Goal: Transaction & Acquisition: Purchase product/service

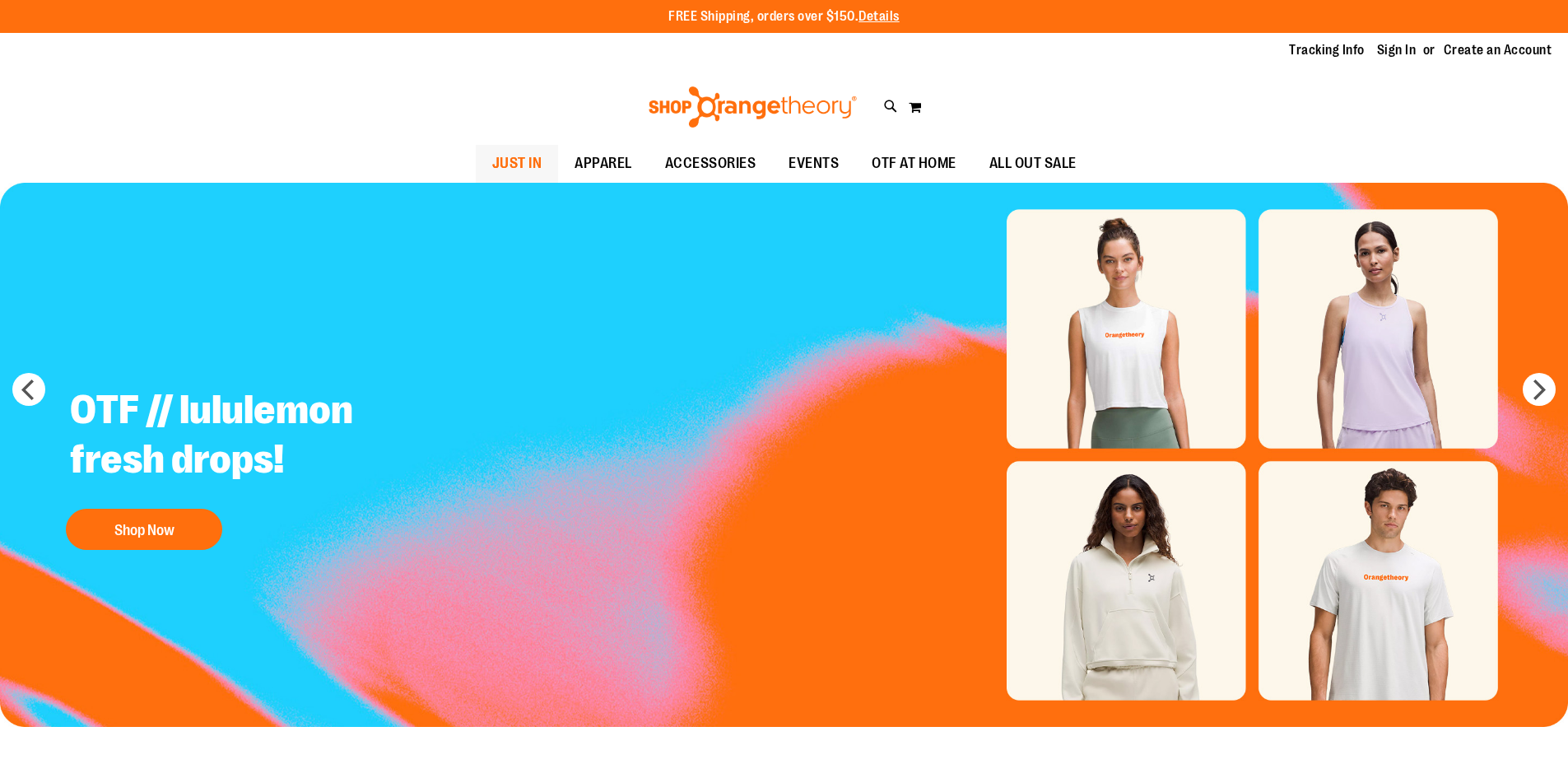
click at [492, 158] on span "JUST IN" at bounding box center [517, 162] width 50 height 37
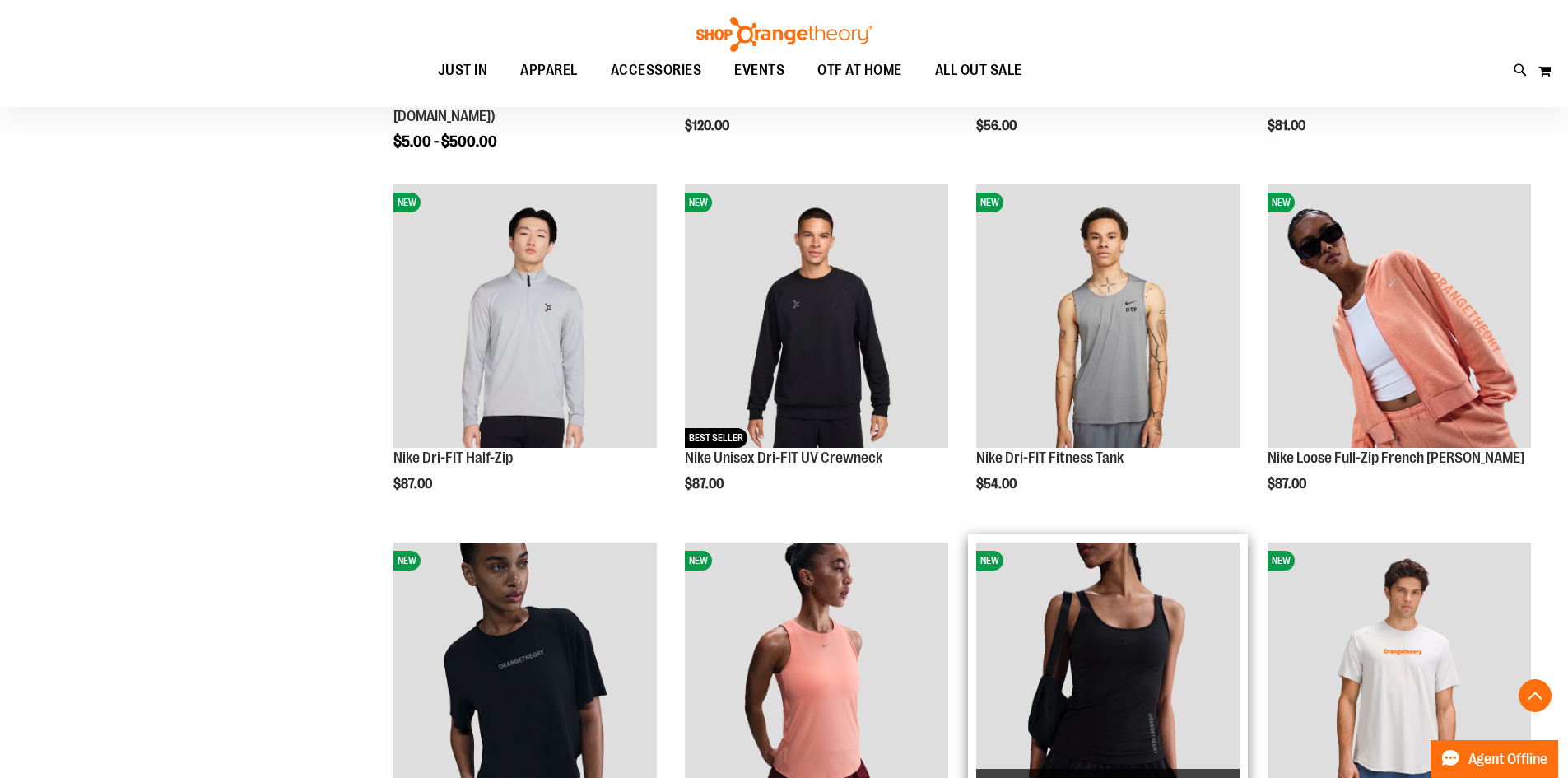
scroll to position [493, 0]
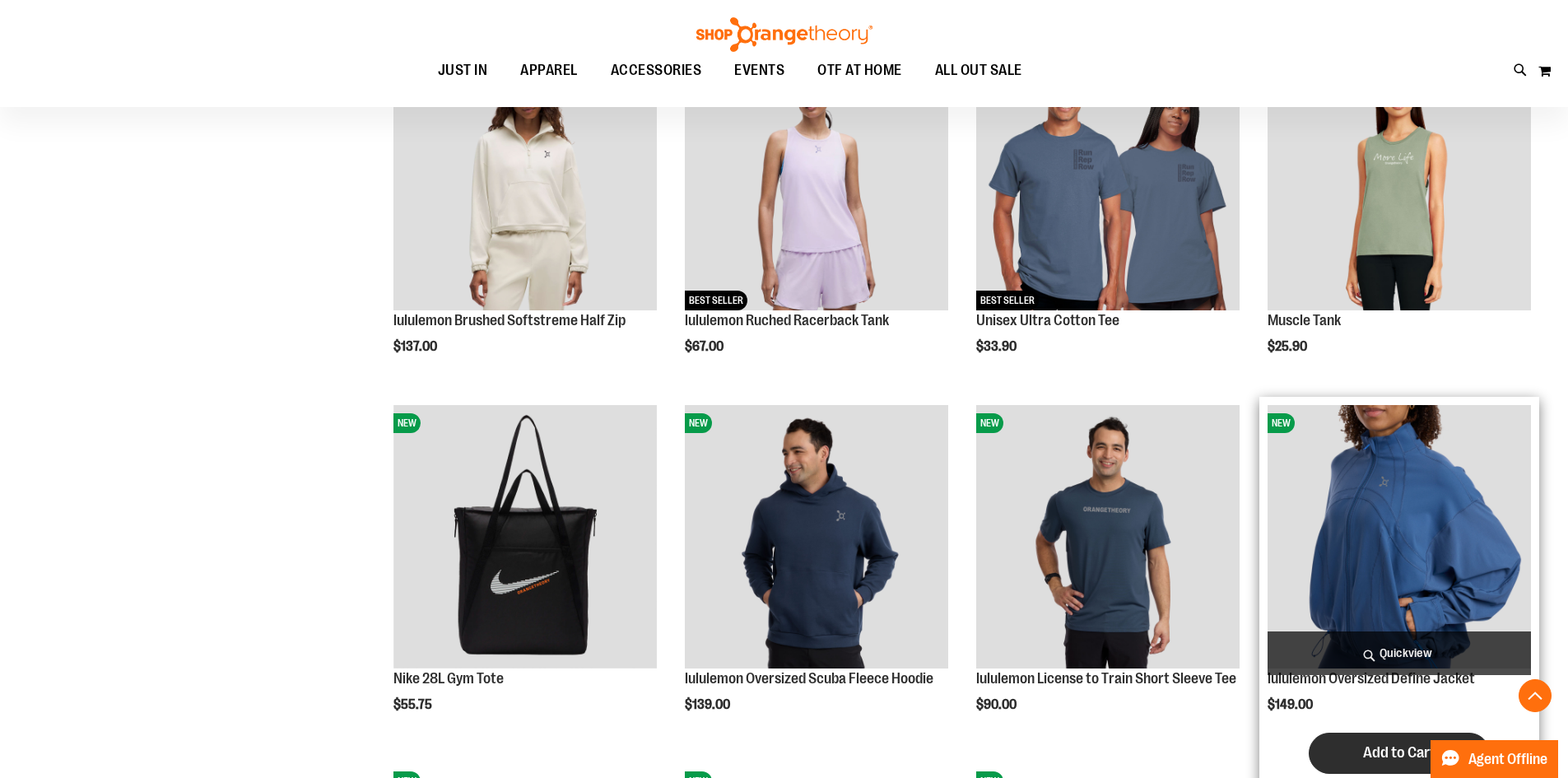
scroll to position [1398, 0]
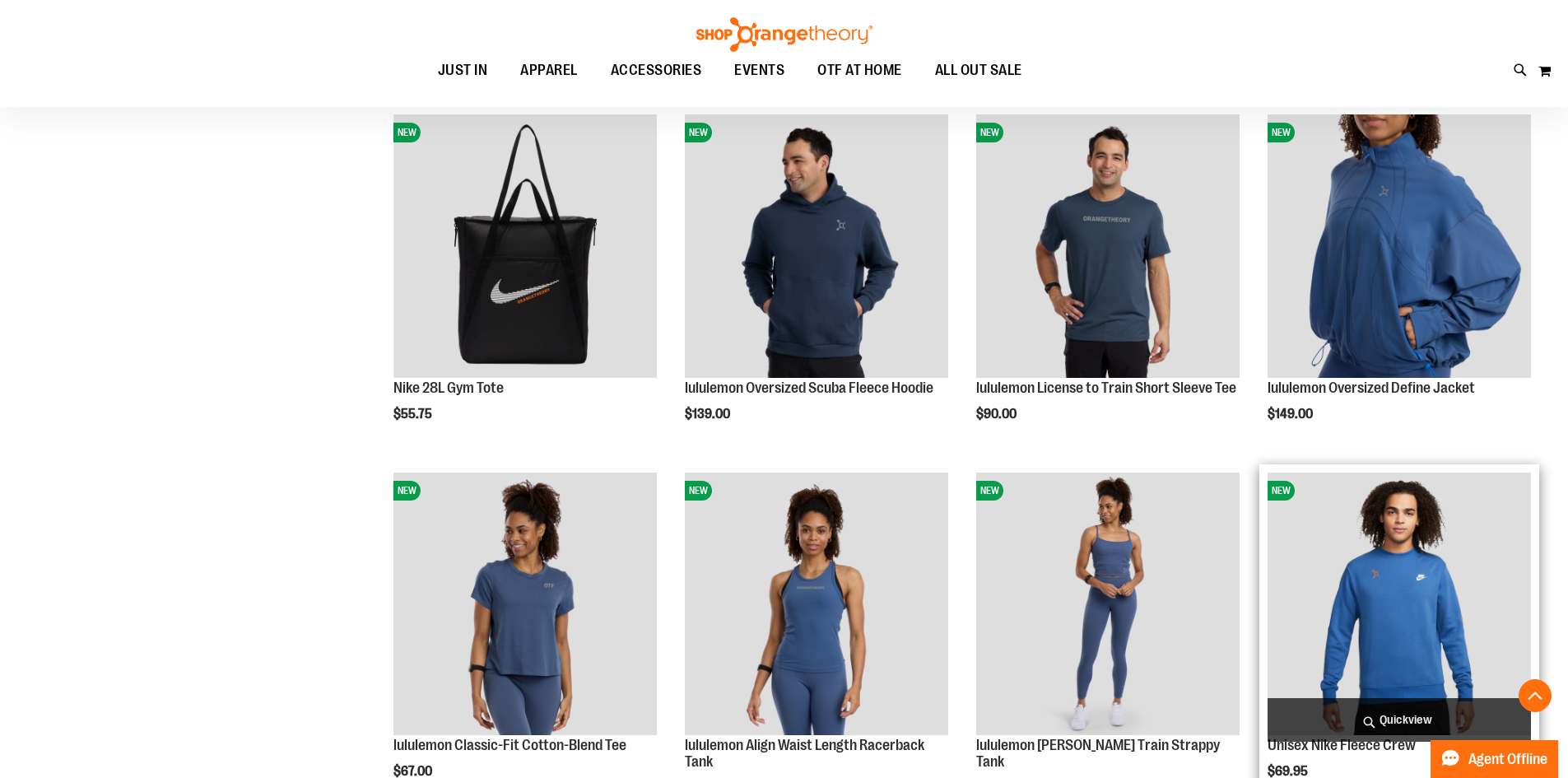
scroll to position [1727, 0]
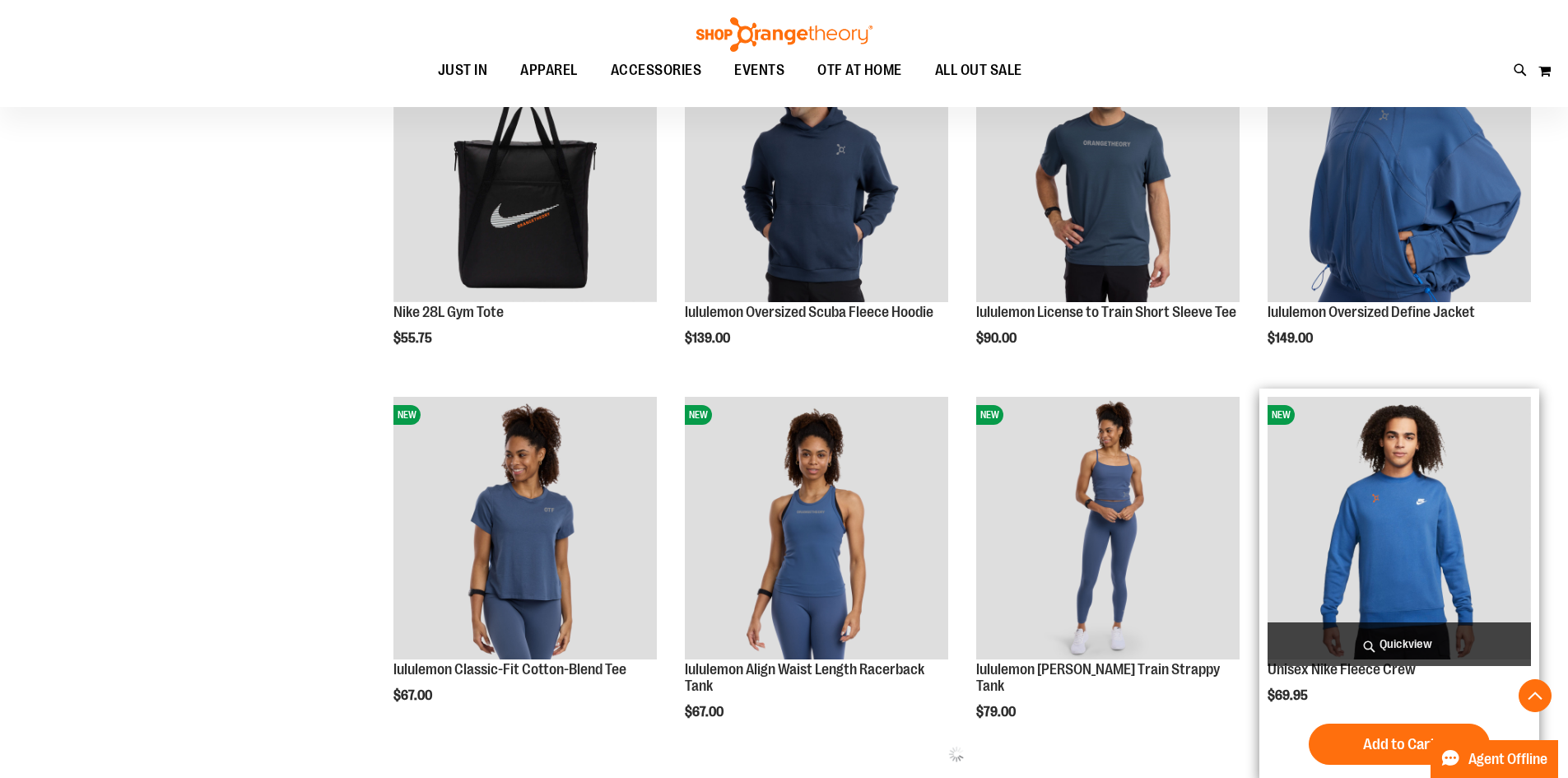
click at [1475, 543] on img "product" at bounding box center [1399, 528] width 263 height 263
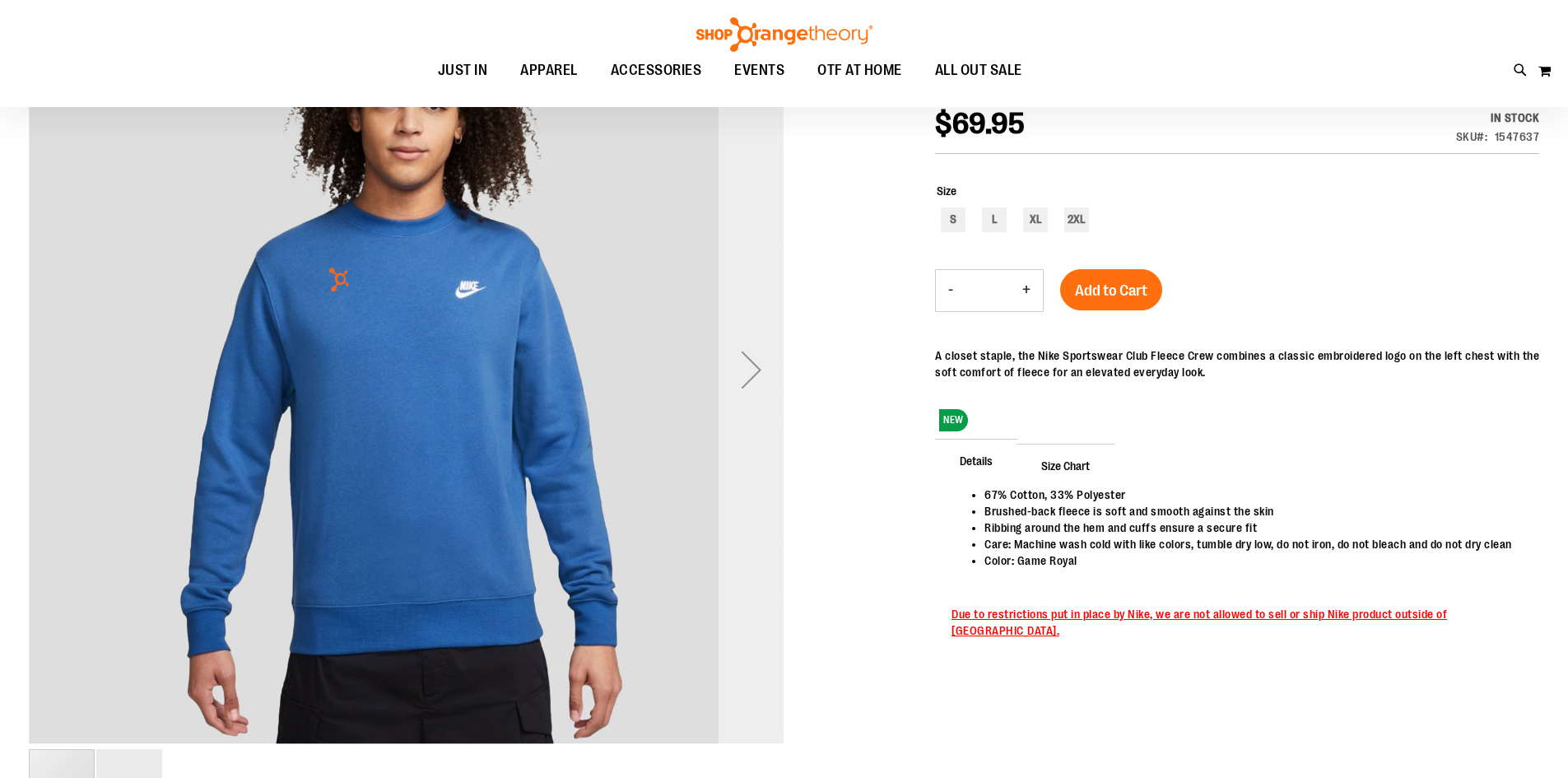
scroll to position [246, 0]
click at [745, 379] on div "Next" at bounding box center [751, 370] width 66 height 66
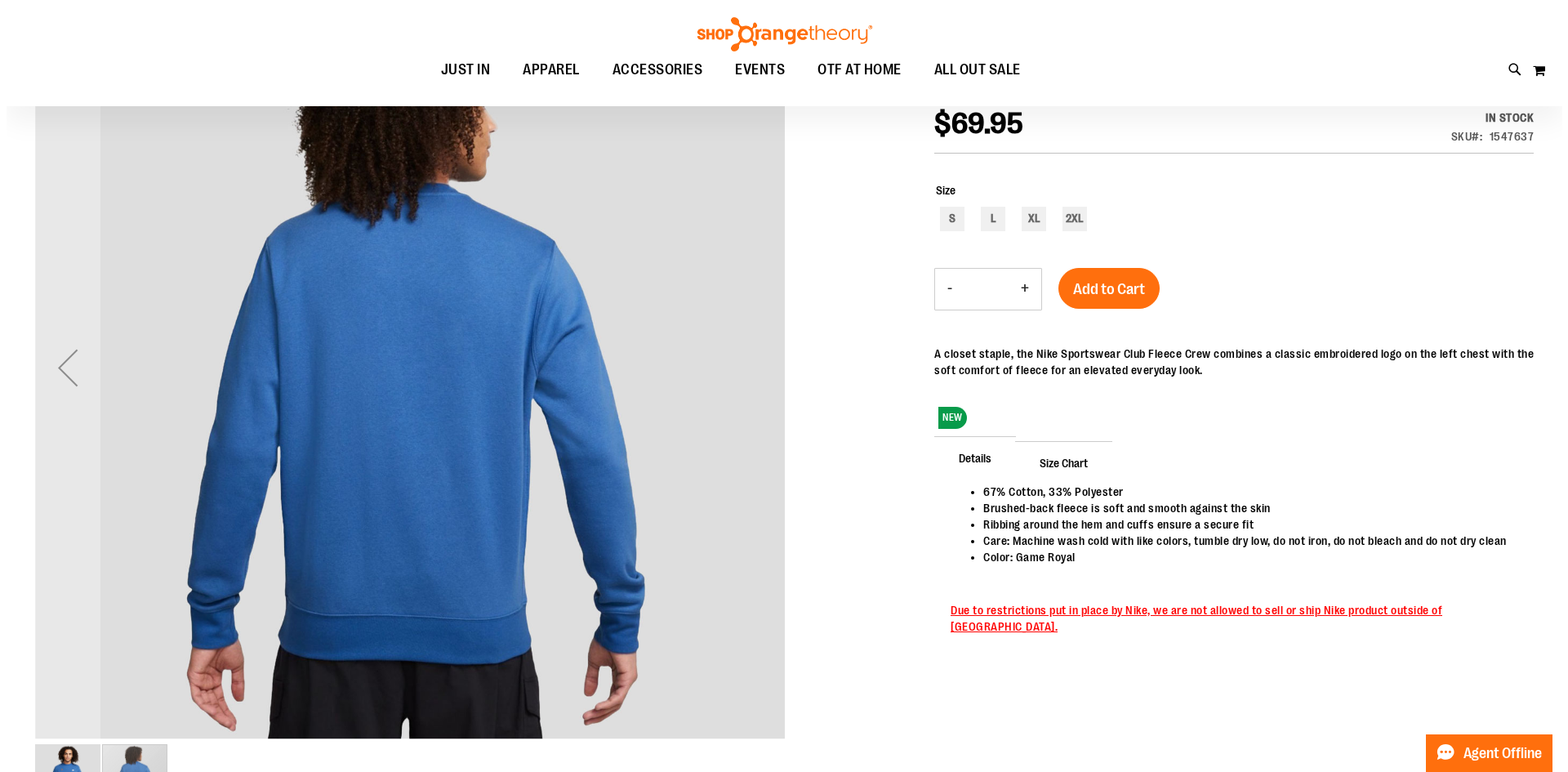
scroll to position [0, 0]
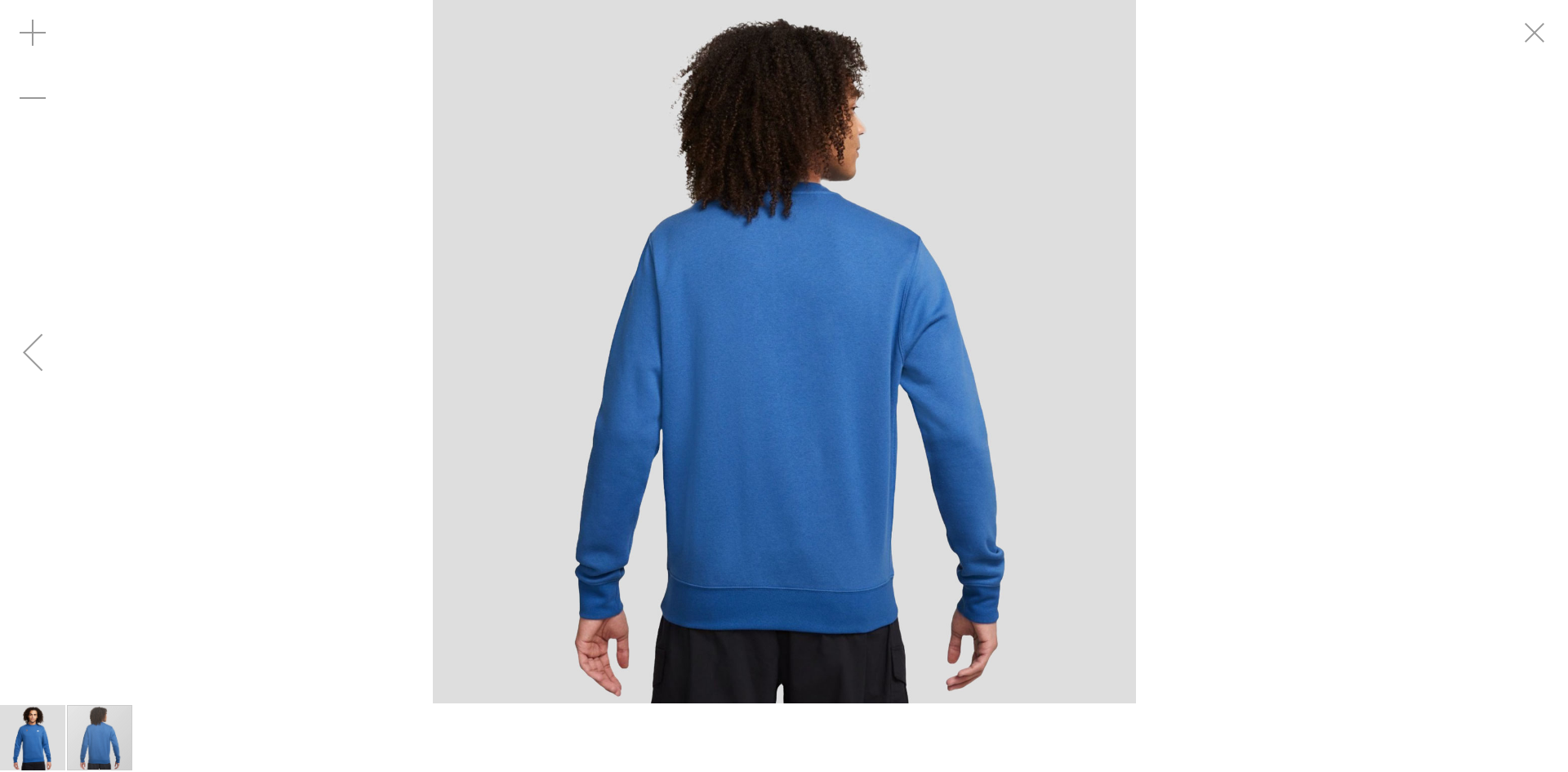
click at [41, 352] on div "Previous" at bounding box center [32, 352] width 65 height 65
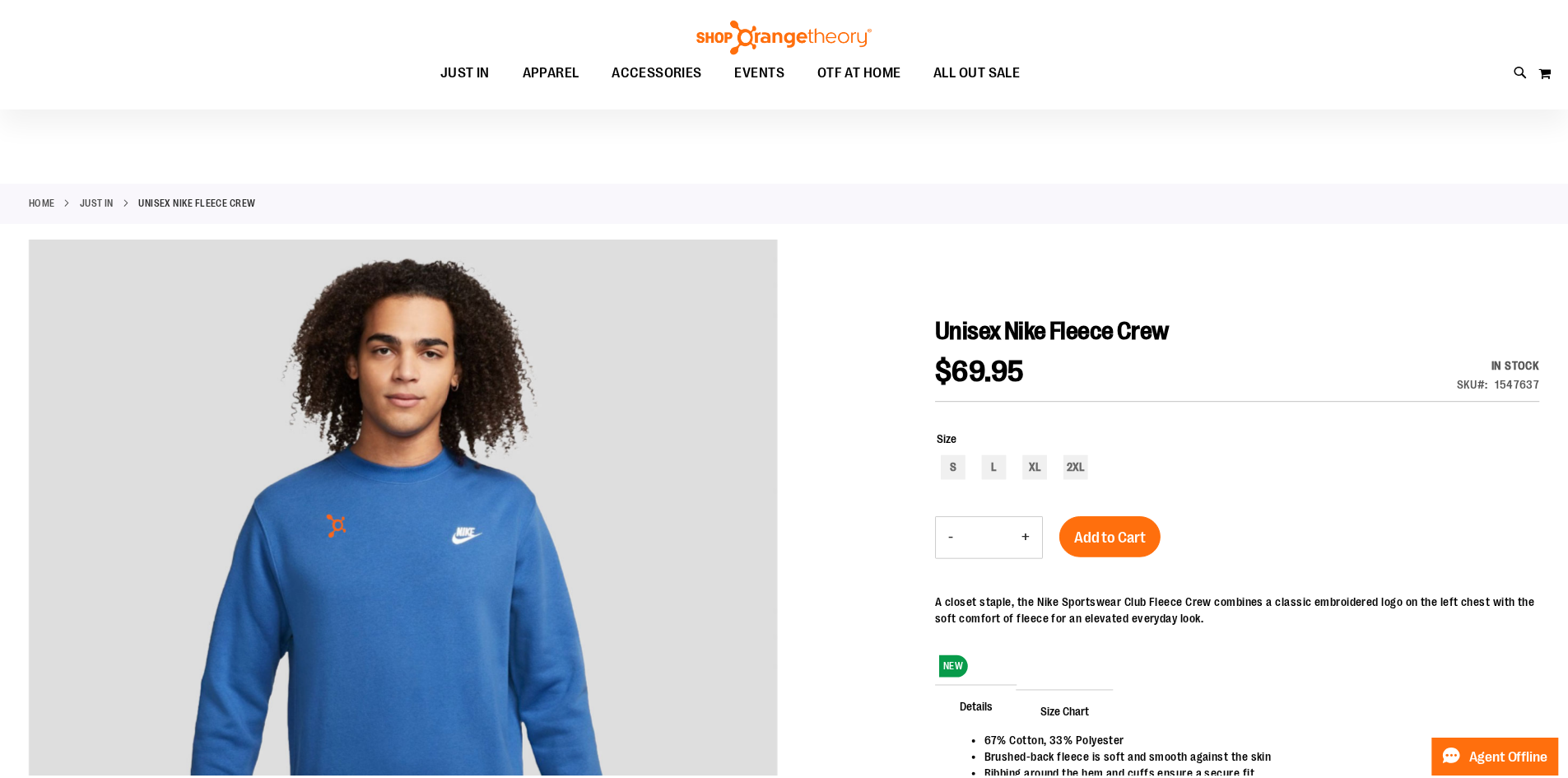
scroll to position [245, 0]
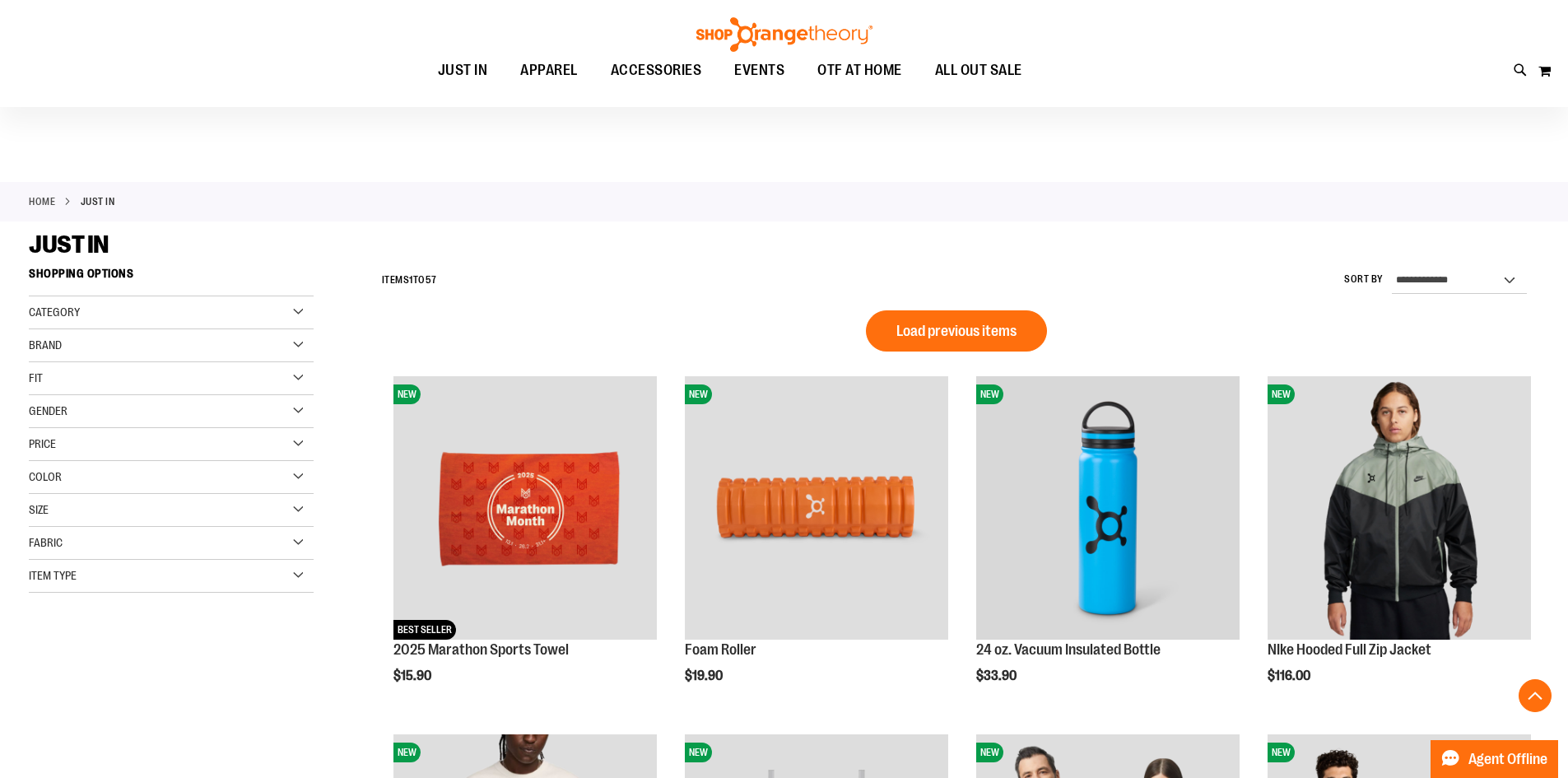
scroll to position [1093, 0]
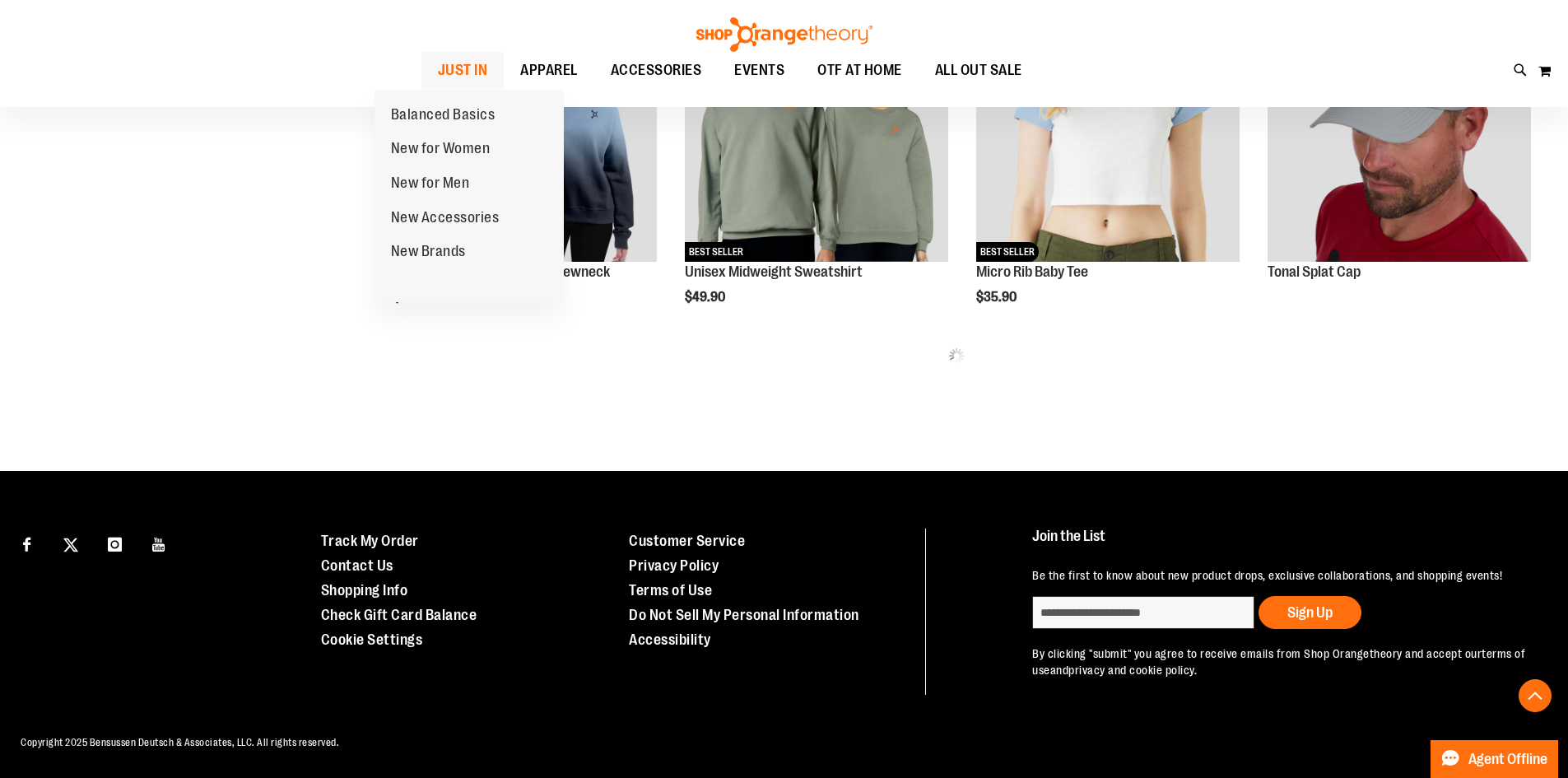
click at [438, 58] on span "JUST IN" at bounding box center [463, 70] width 50 height 37
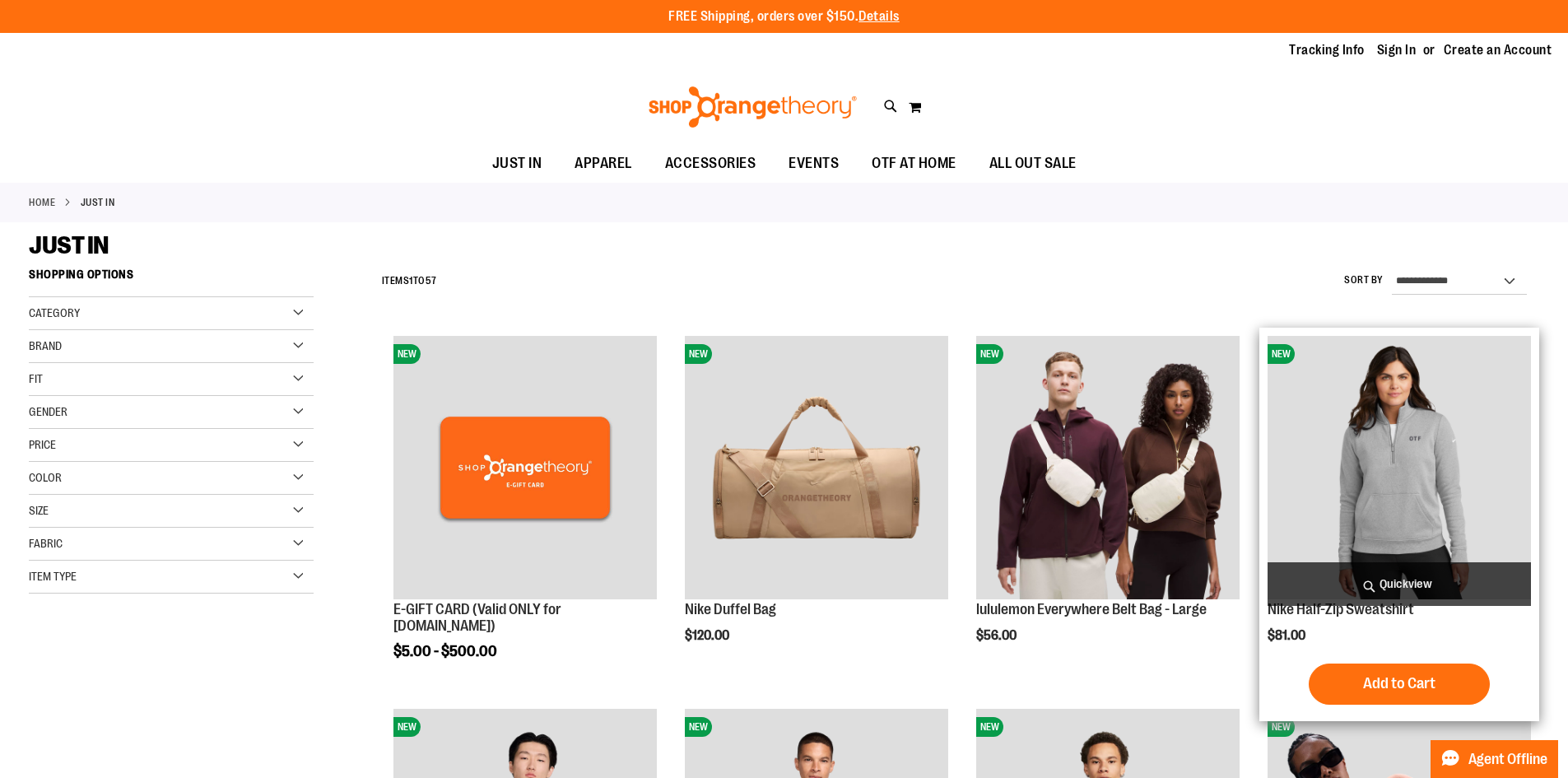
click at [1374, 455] on img "product" at bounding box center [1399, 466] width 263 height 263
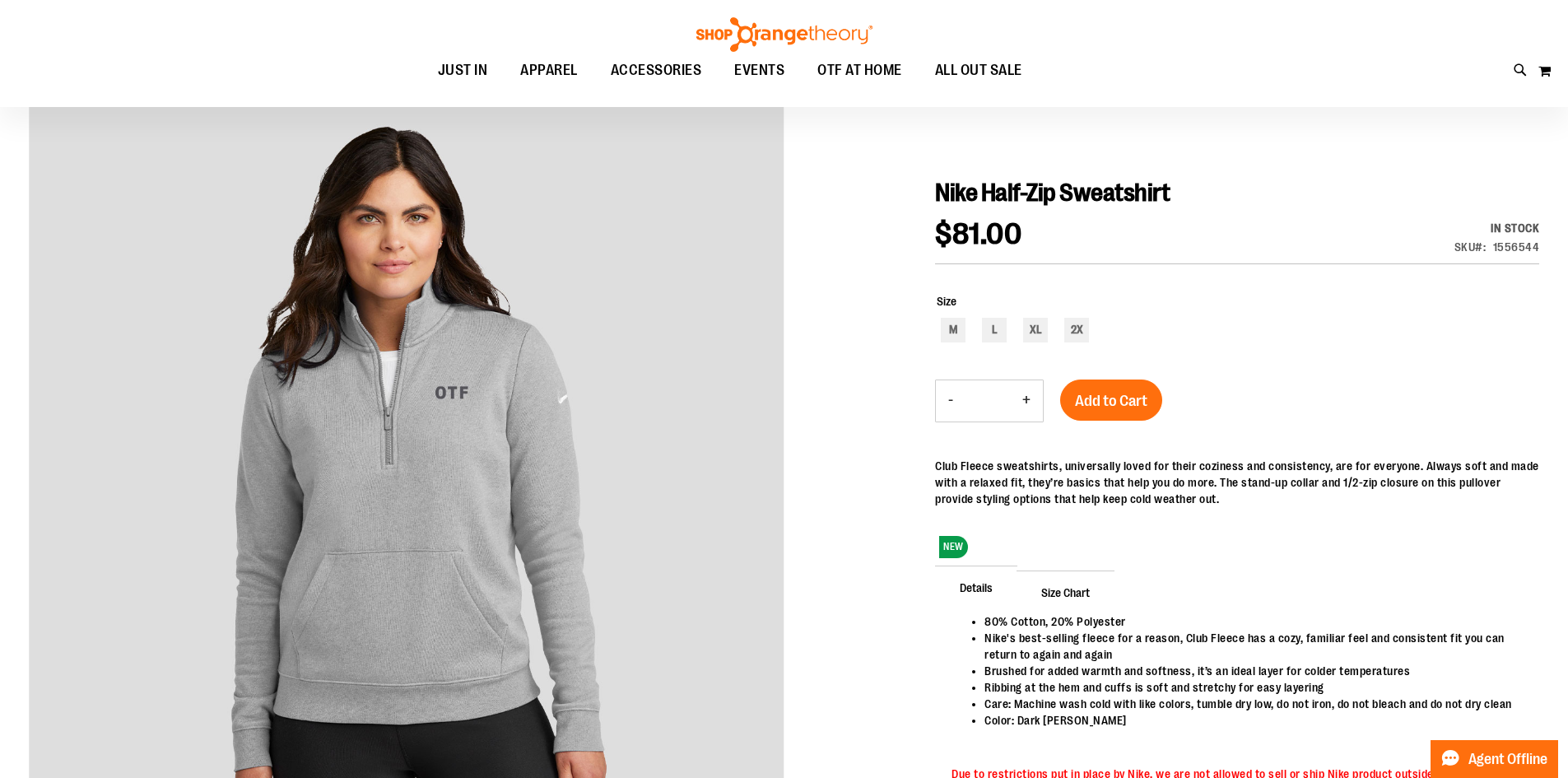
scroll to position [164, 0]
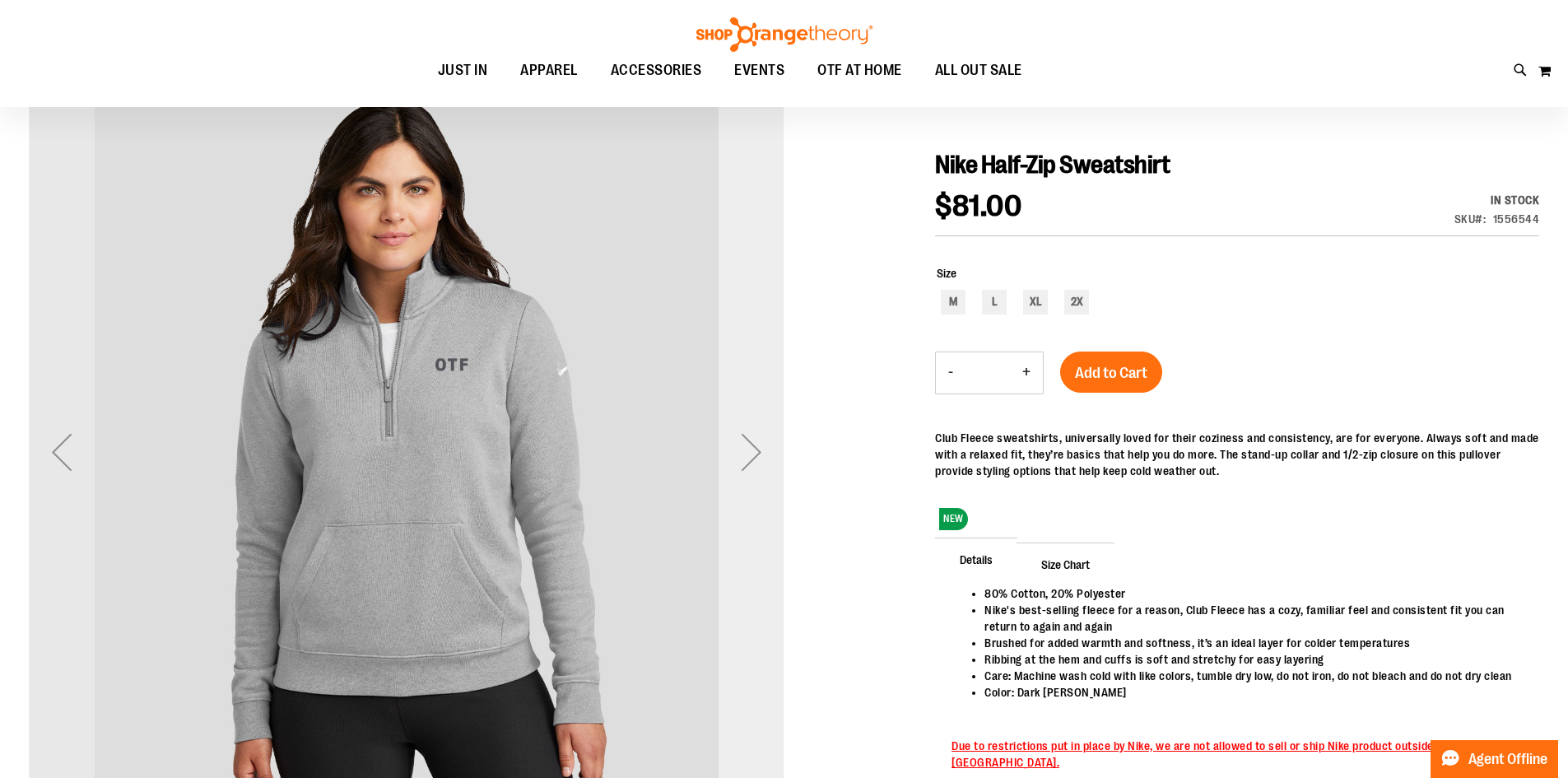
click at [739, 457] on div "Next" at bounding box center [751, 451] width 66 height 66
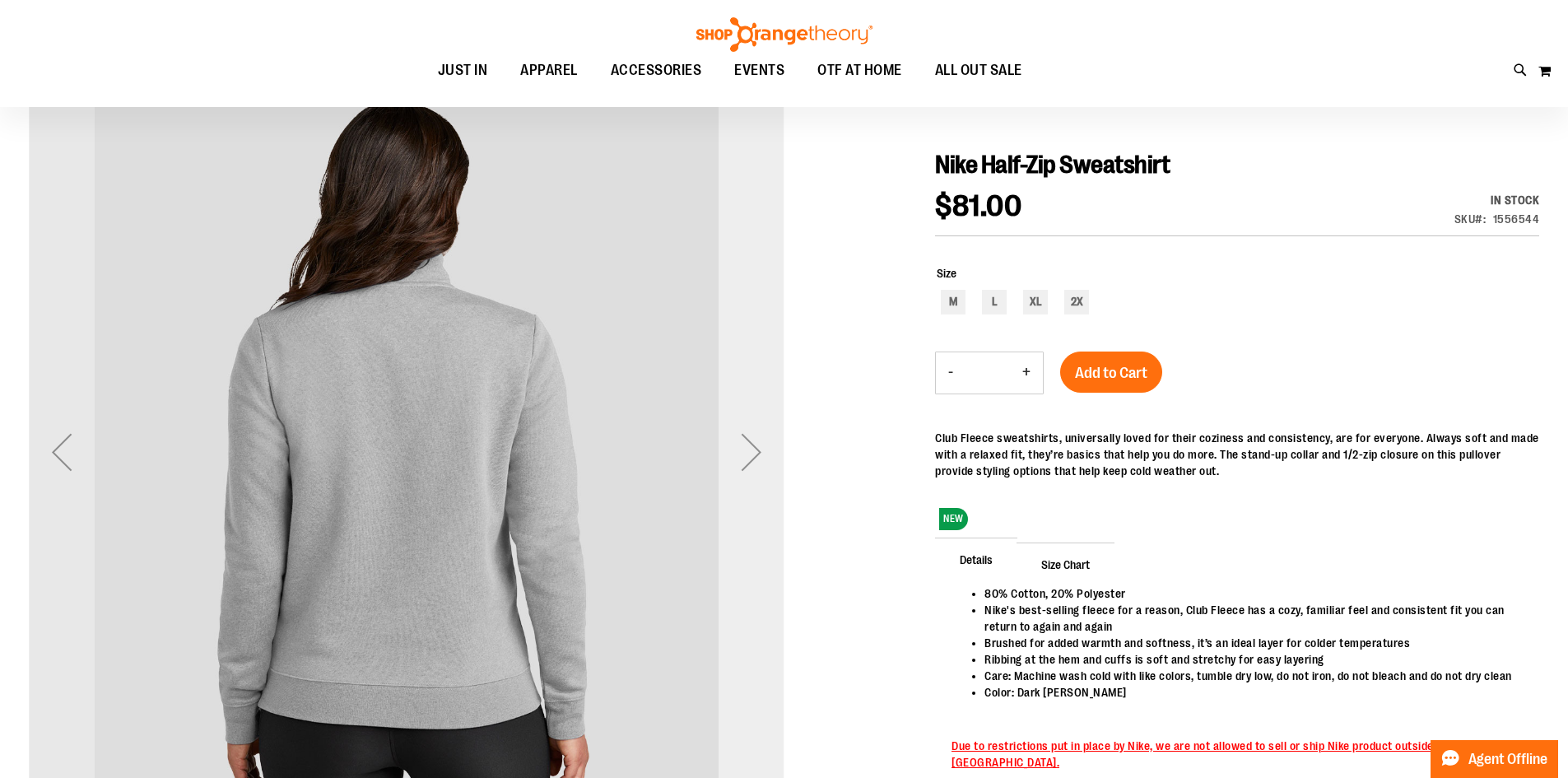
click at [739, 457] on div "Next" at bounding box center [751, 451] width 66 height 66
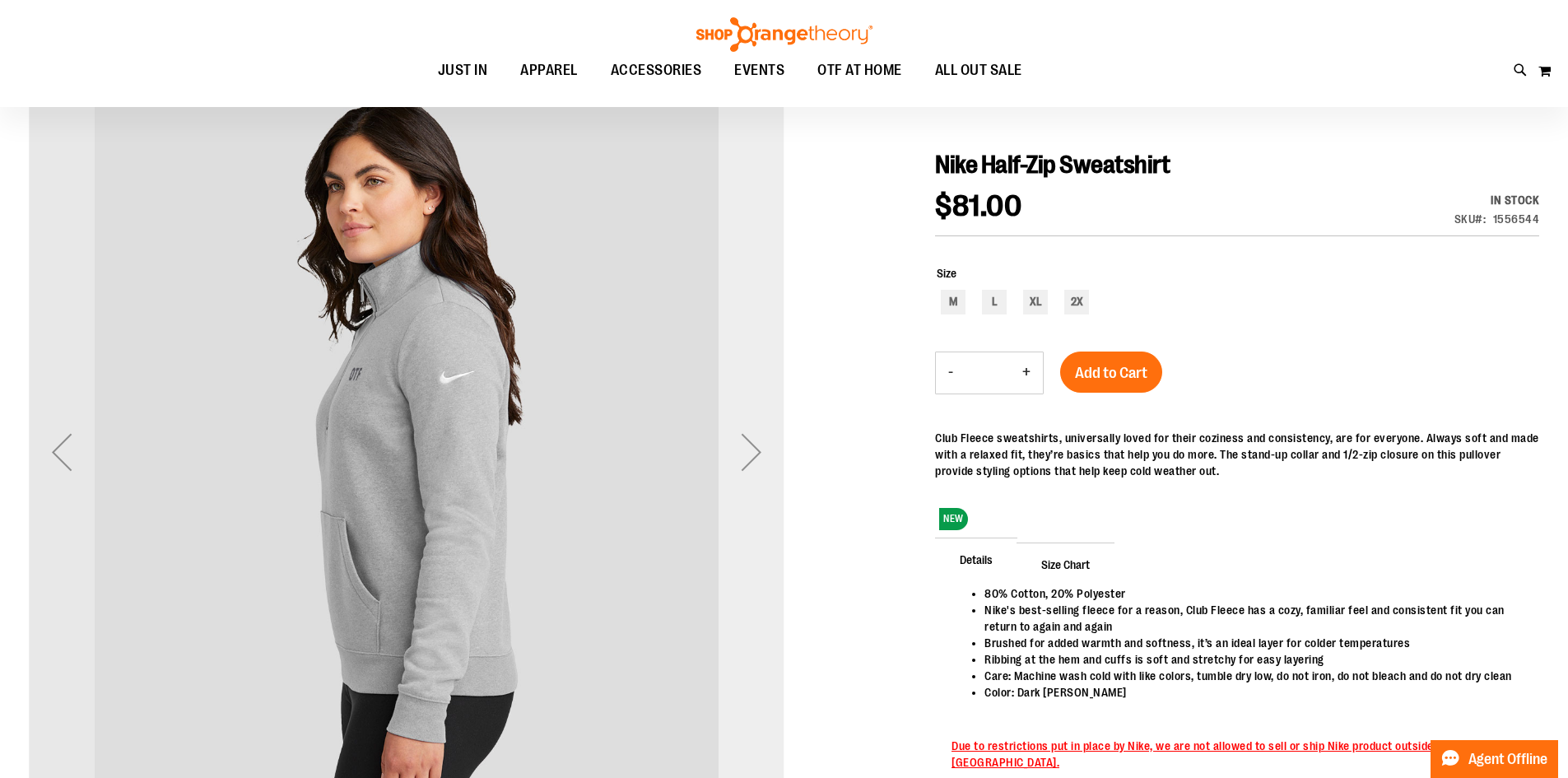
click at [739, 457] on div "Next" at bounding box center [751, 451] width 66 height 66
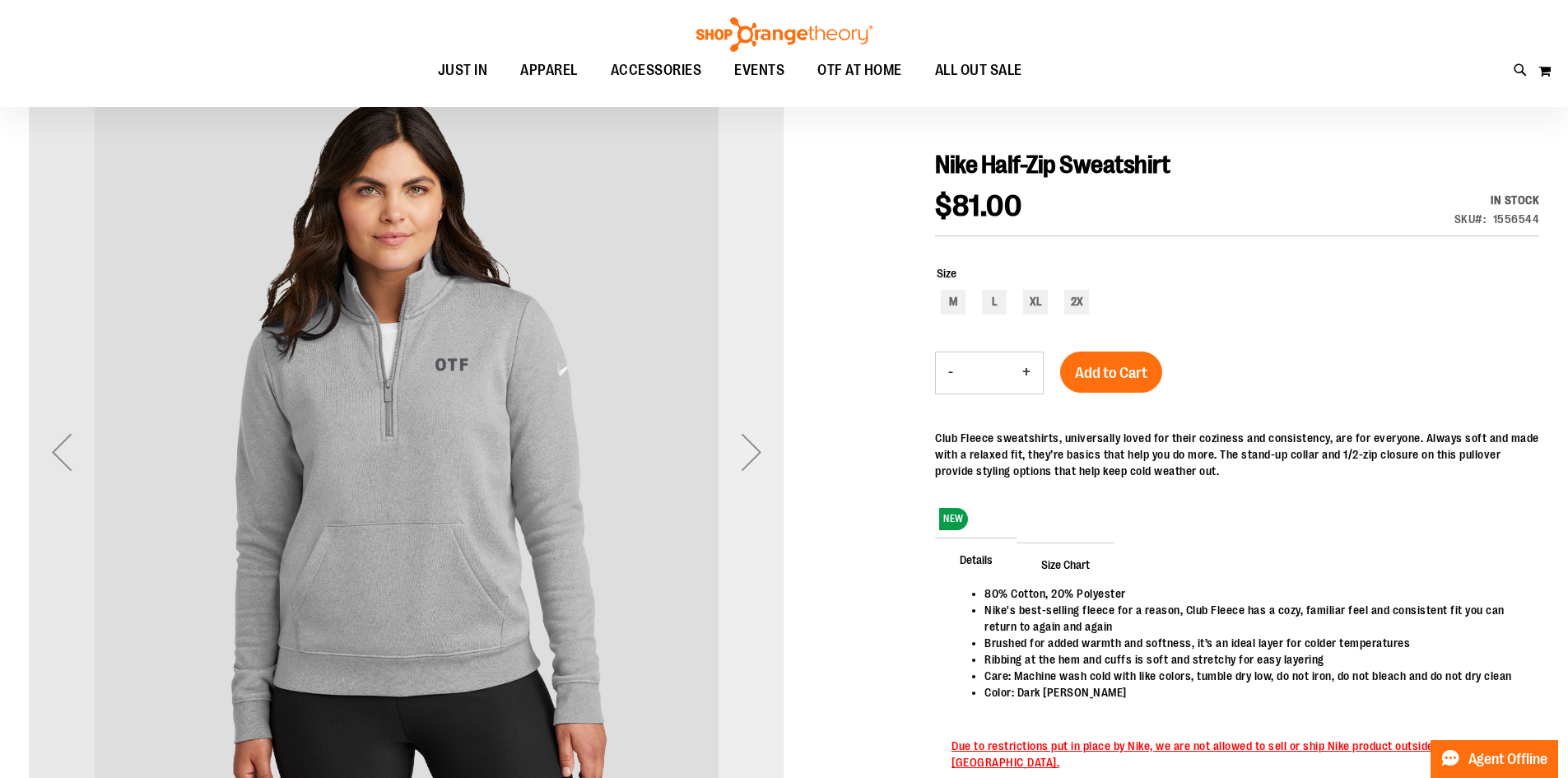
click at [739, 457] on div "Next" at bounding box center [751, 451] width 66 height 66
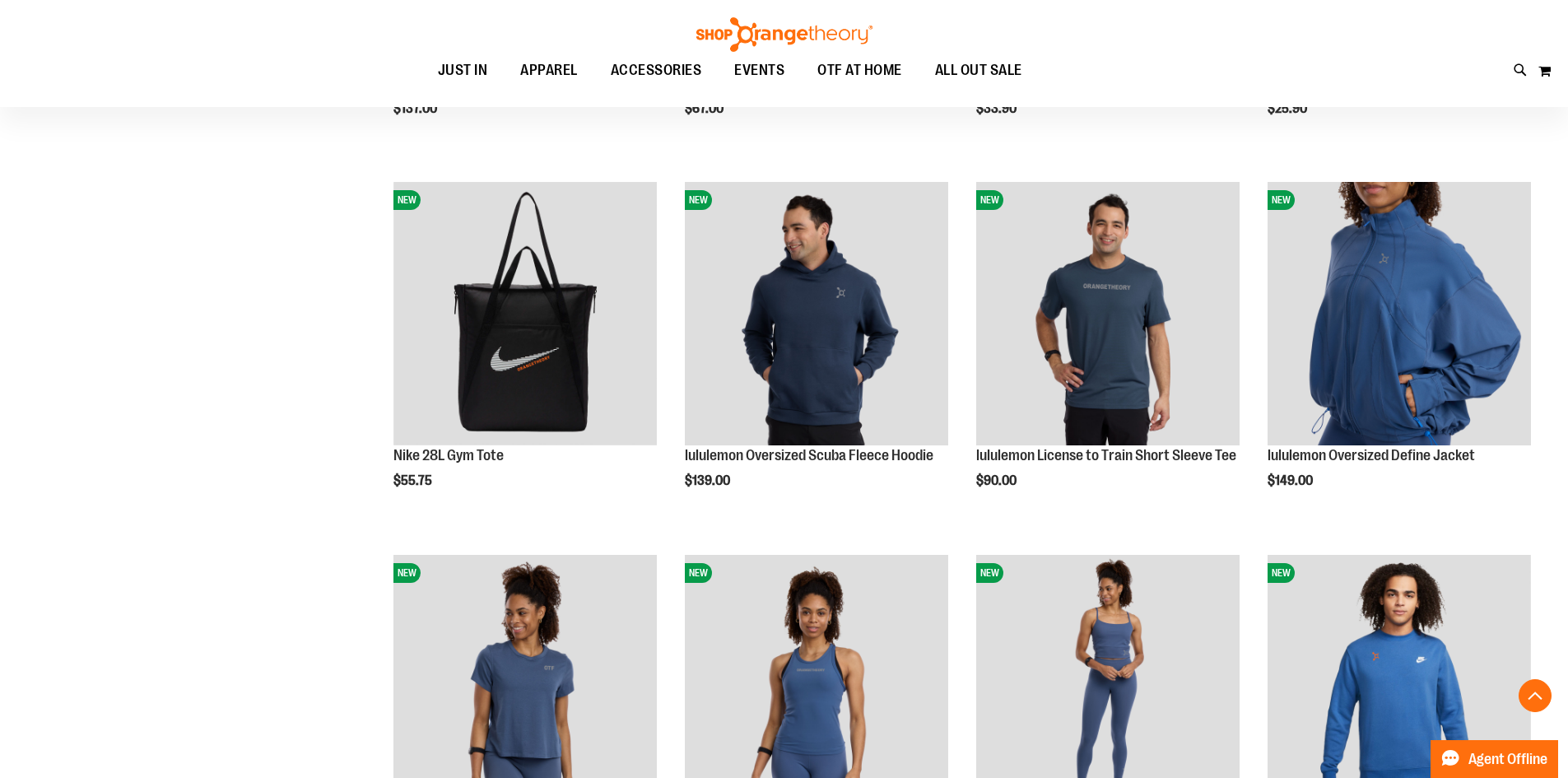
scroll to position [1645, 0]
